Goal: Navigation & Orientation: Find specific page/section

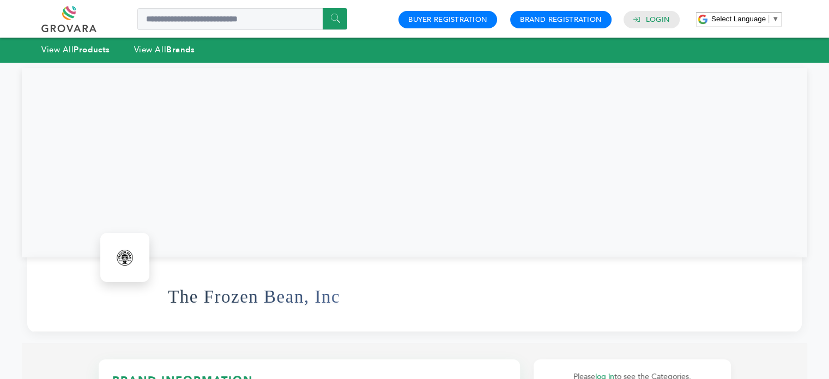
click at [83, 23] on link at bounding box center [81, 19] width 80 height 26
